Goal: Go to known website: Go to known website

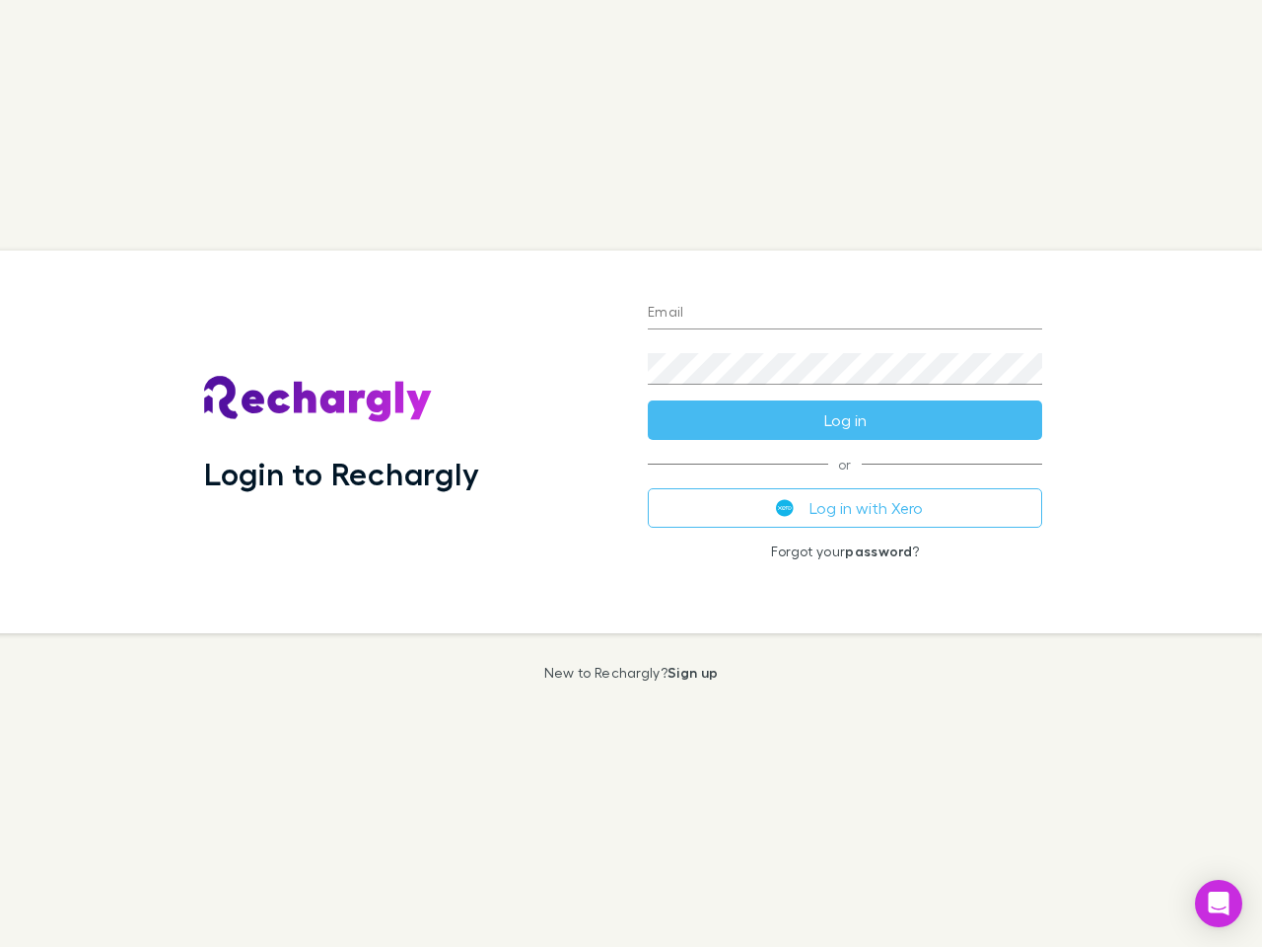
click at [631, 473] on div "Login to Rechargly" at bounding box center [410, 442] width 444 height 383
click at [845, 314] on input "Email" at bounding box center [845, 314] width 395 height 32
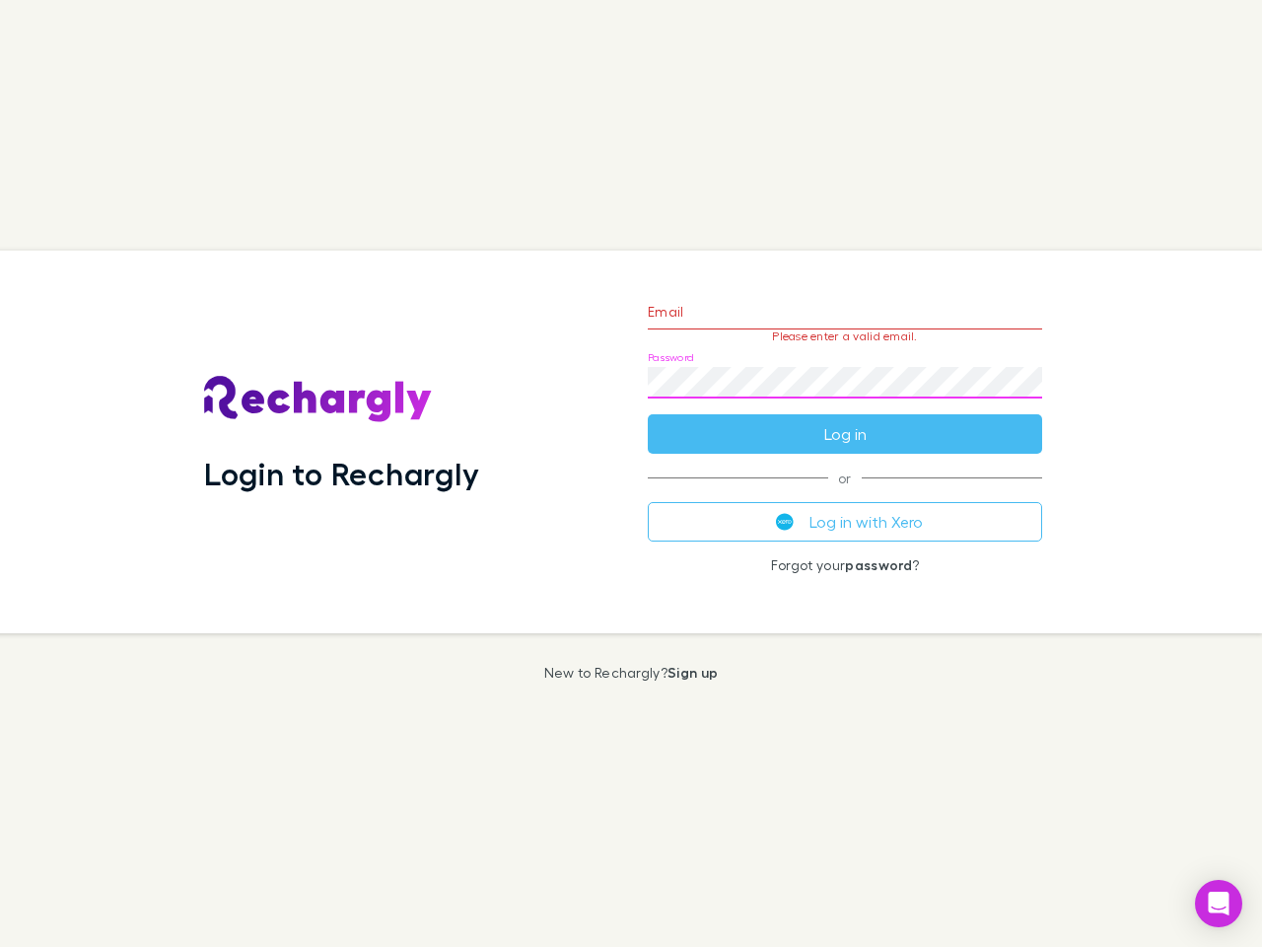
click at [845, 420] on form "Email Please enter a valid email. Password Log in" at bounding box center [845, 368] width 395 height 172
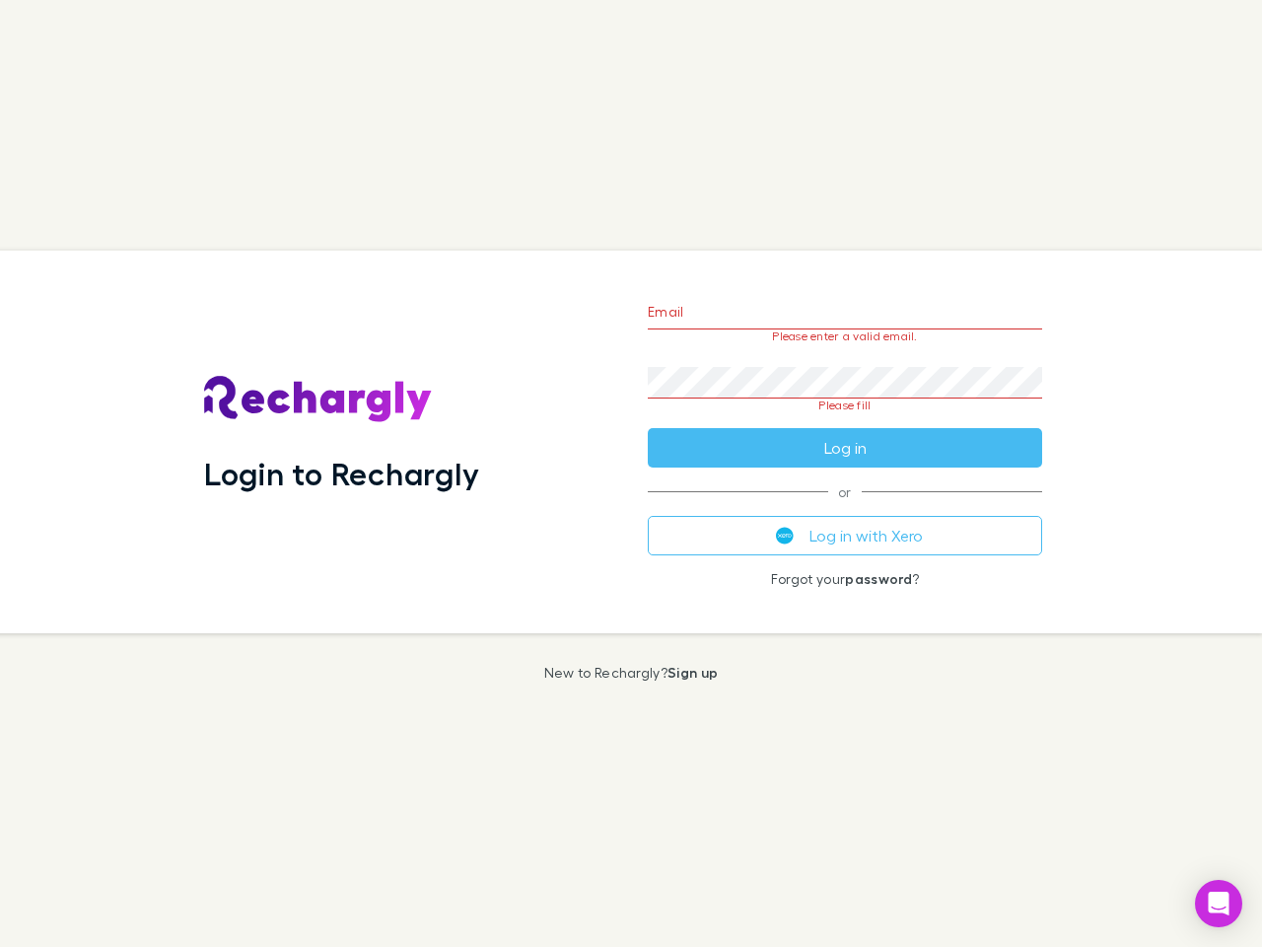
click at [845, 508] on div "Email Please enter a valid email. Password Please fill Log in or Log in with Xe…" at bounding box center [845, 442] width 426 height 383
click at [1219, 903] on icon "Open Intercom Messenger" at bounding box center [1219, 904] width 21 height 24
